Goal: Check status

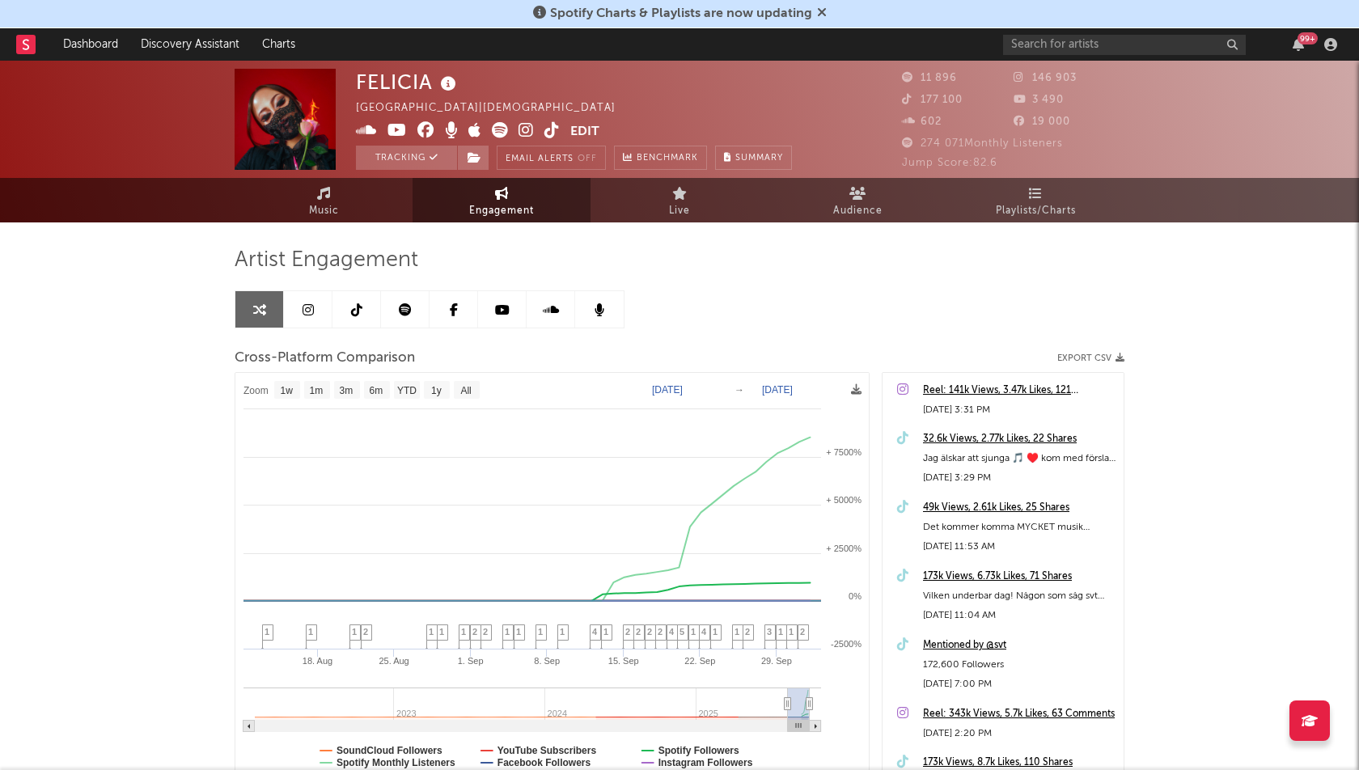
select select "1w"
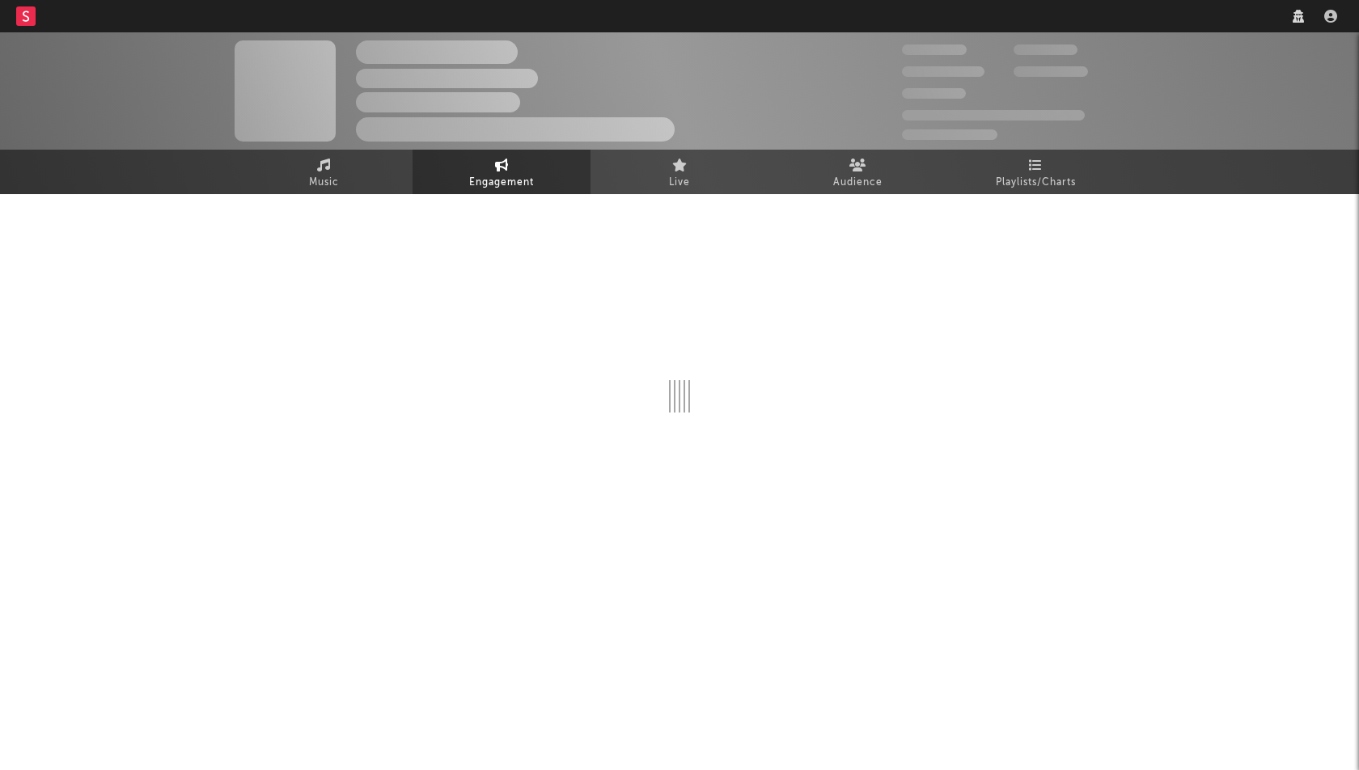
select select "1w"
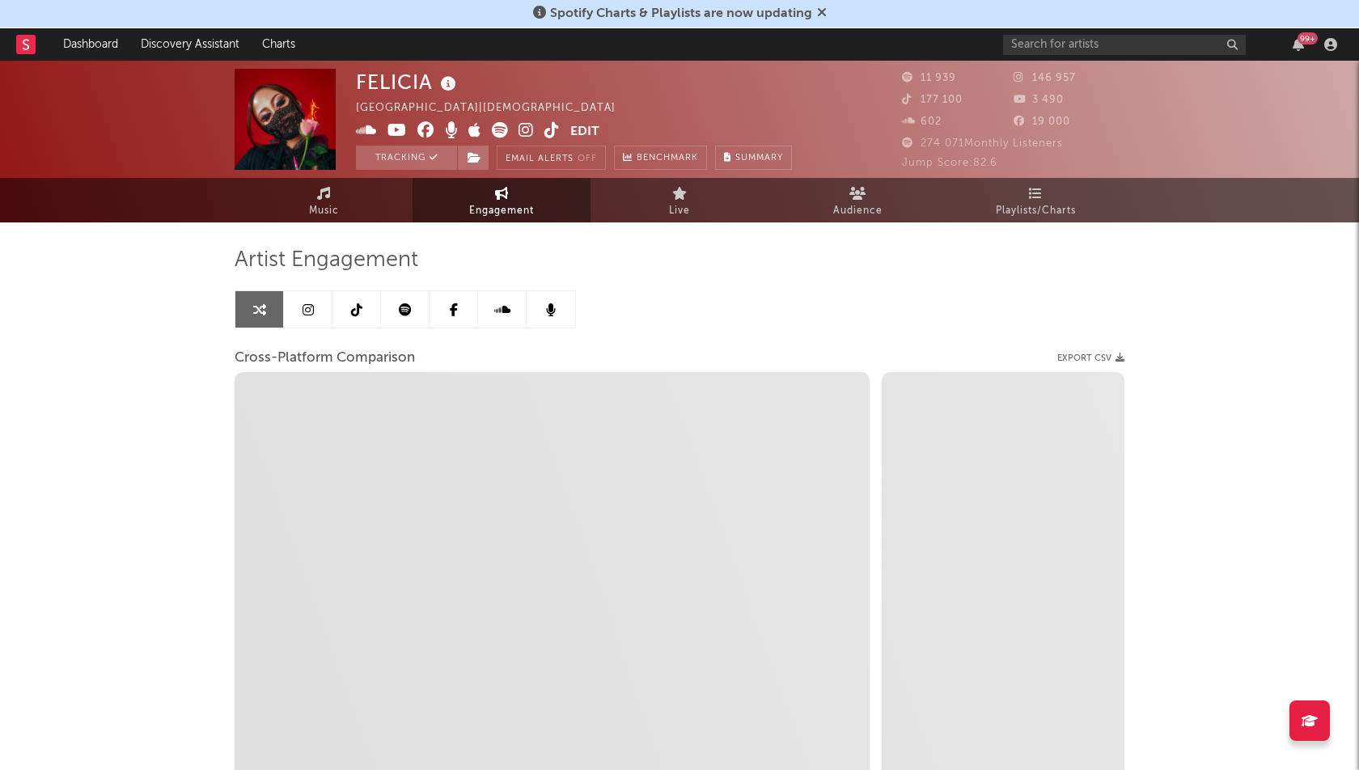
select select "1m"
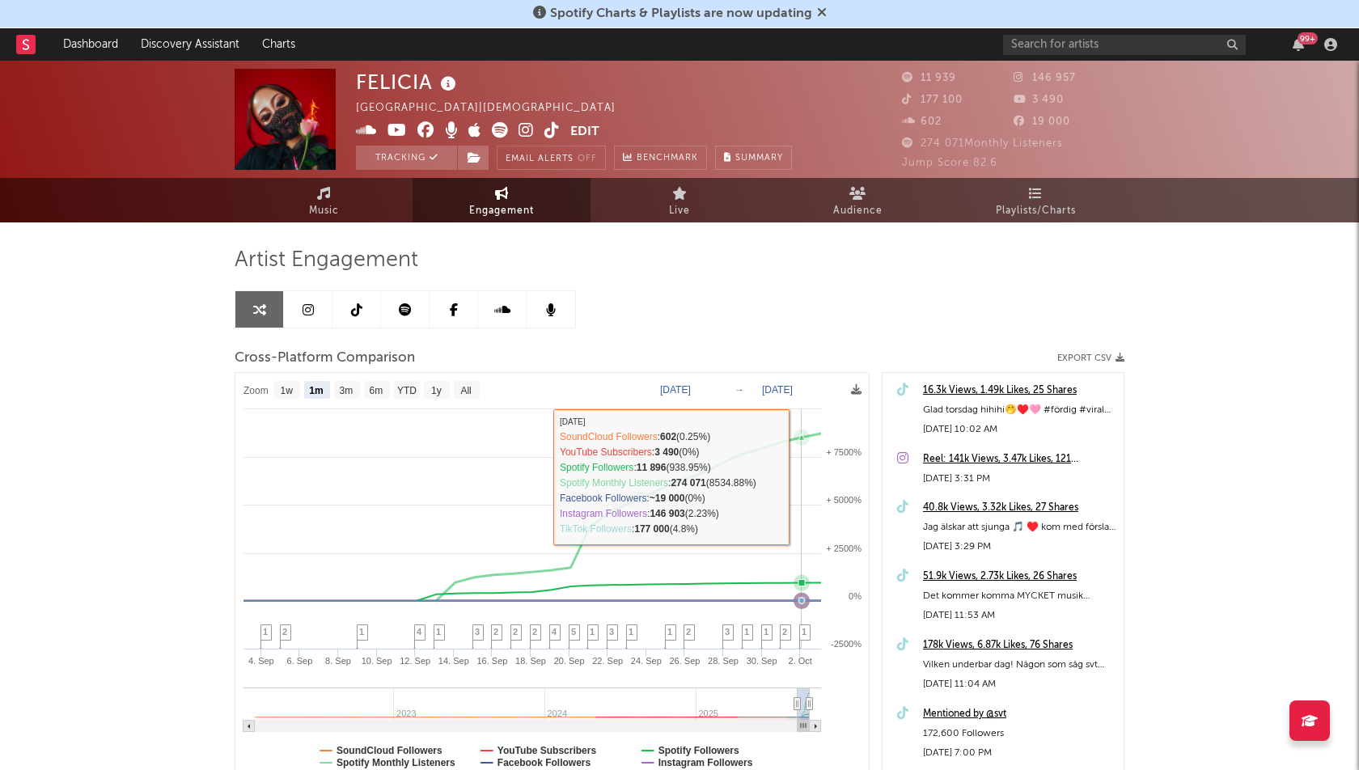
select select "1m"
